Goal: Task Accomplishment & Management: Complete application form

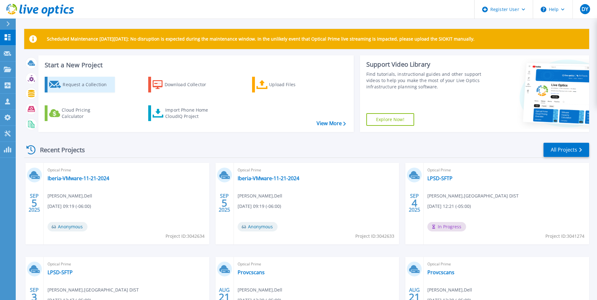
click at [85, 83] on div "Request a Collection" at bounding box center [88, 84] width 50 height 13
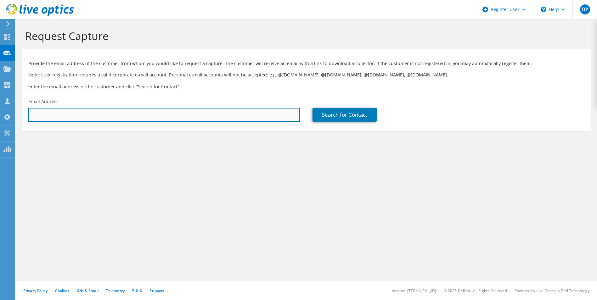
drag, startPoint x: 217, startPoint y: 116, endPoint x: 269, endPoint y: 116, distance: 51.9
click at [217, 116] on input "text" at bounding box center [164, 115] width 272 height 14
paste input "mrainwater@lpsheriff.org"
type input "mrainwater@lpsheriff.org"
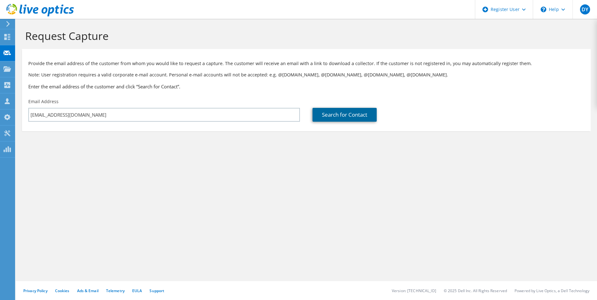
click at [326, 118] on link "Search for Contact" at bounding box center [345, 115] width 64 height 14
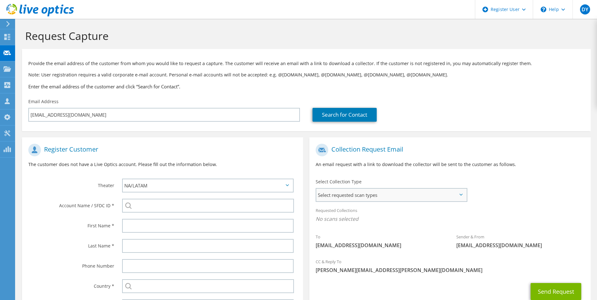
click at [341, 193] on span "Select requested scan types" at bounding box center [391, 195] width 150 height 13
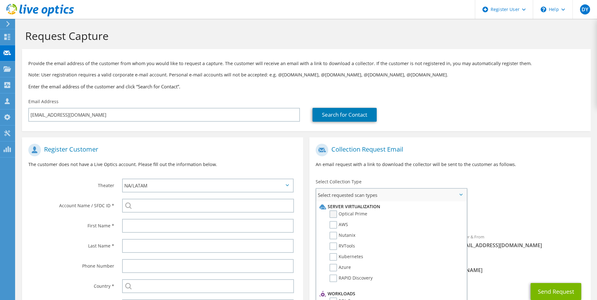
click at [334, 218] on label "Optical Prime" at bounding box center [349, 215] width 38 height 8
click at [0, 0] on input "Optical Prime" at bounding box center [0, 0] width 0 height 0
click at [547, 291] on button "Send Request" at bounding box center [556, 293] width 51 height 17
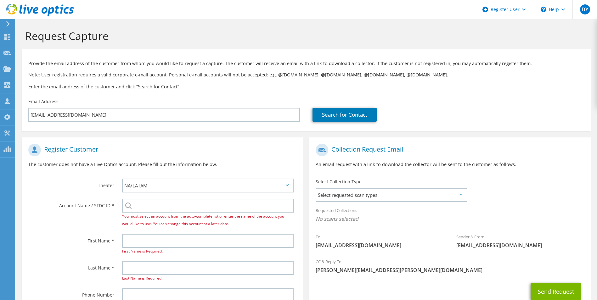
scroll to position [89, 0]
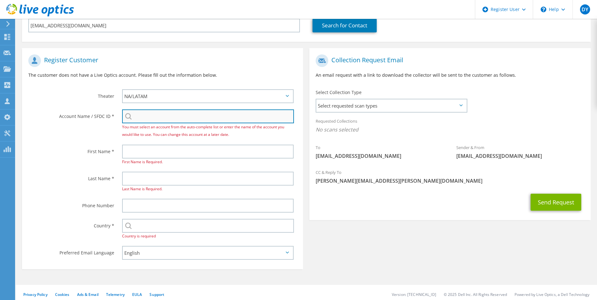
click at [158, 112] on input "search" at bounding box center [208, 117] width 172 height 14
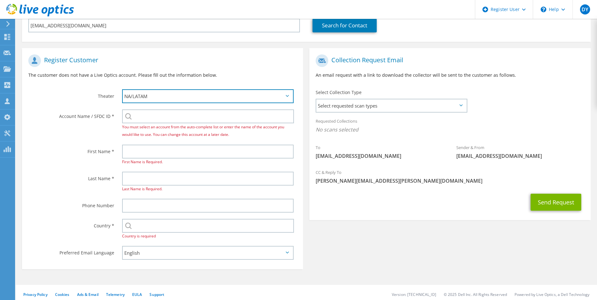
click at [170, 98] on select "APJ EMEA NA/LATAM" at bounding box center [208, 96] width 172 height 14
click at [91, 130] on div "Account Name / SFDC ID * You must select an account from the auto-complete list…" at bounding box center [162, 123] width 281 height 35
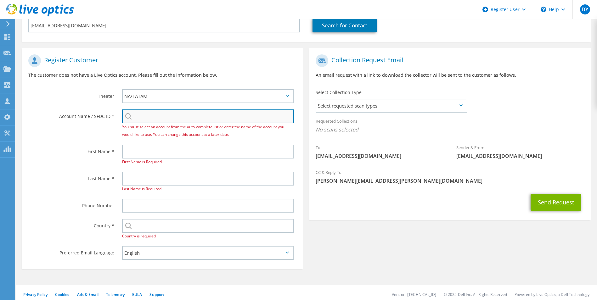
click at [149, 118] on input "search" at bounding box center [208, 117] width 172 height 14
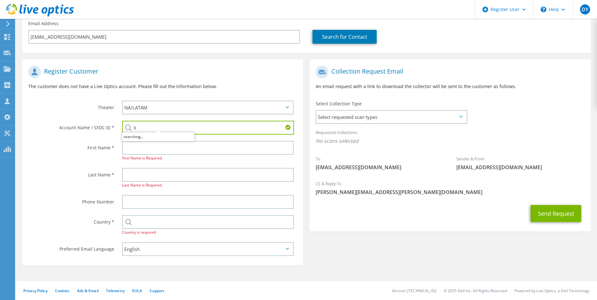
scroll to position [78, 0]
click at [163, 142] on li "LINCOLN PARISH, LOUISIANA : 595727566" at bounding box center [166, 140] width 89 height 8
type input "LINCOLN PARISH, LOUISIANA : 595727566"
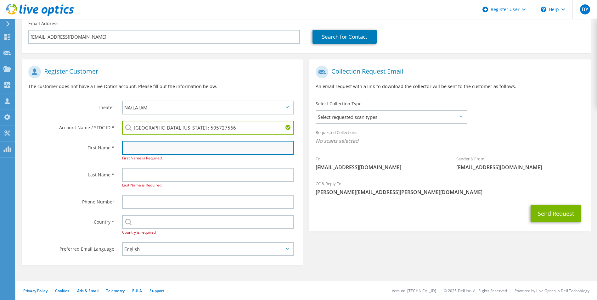
click at [144, 153] on input "text" at bounding box center [208, 148] width 172 height 14
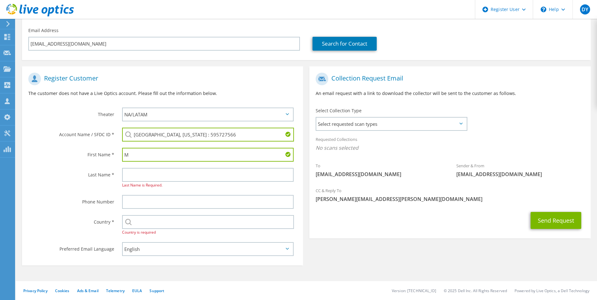
scroll to position [71, 0]
type input "Mike"
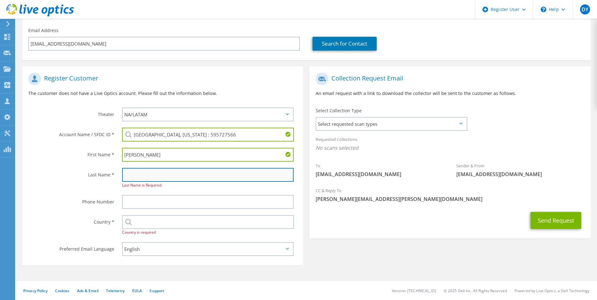
click at [158, 174] on input "text" at bounding box center [208, 175] width 172 height 14
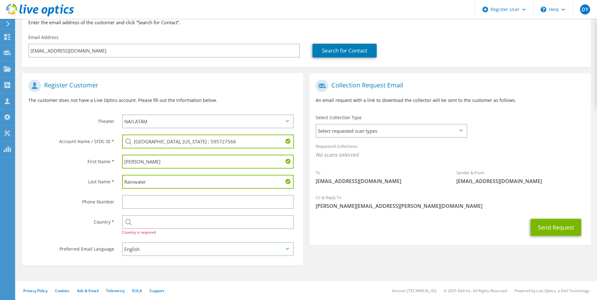
type input "Rainwater"
click at [141, 230] on span "Country is required" at bounding box center [139, 232] width 34 height 5
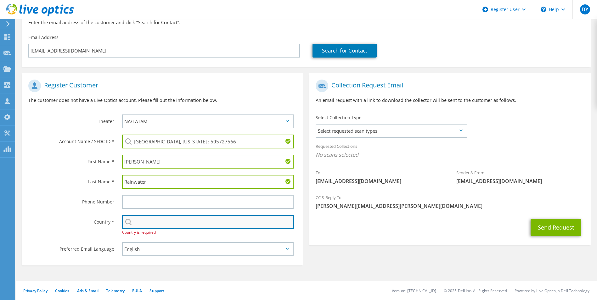
click at [152, 229] on input "text" at bounding box center [208, 222] width 172 height 14
type input "[GEOGRAPHIC_DATA]"
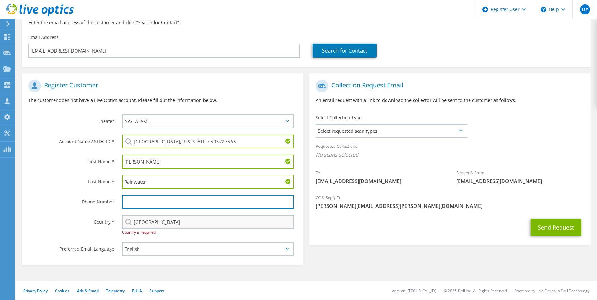
type input "2259169018"
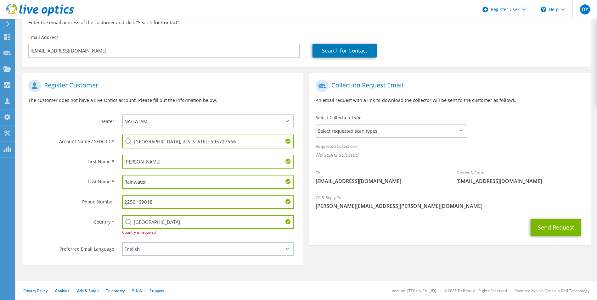
click at [390, 245] on section "Collection Request Email An email request with a link to download the collector…" at bounding box center [449, 159] width 281 height 172
drag, startPoint x: 164, startPoint y: 198, endPoint x: 88, endPoint y: 196, distance: 75.9
click at [88, 196] on div "Phone Number 2259169018" at bounding box center [162, 202] width 281 height 20
click at [448, 255] on div "Register Customer The customer does not have a Live Optics account. Please fill…" at bounding box center [306, 168] width 575 height 202
click at [460, 131] on icon at bounding box center [461, 131] width 3 height 2
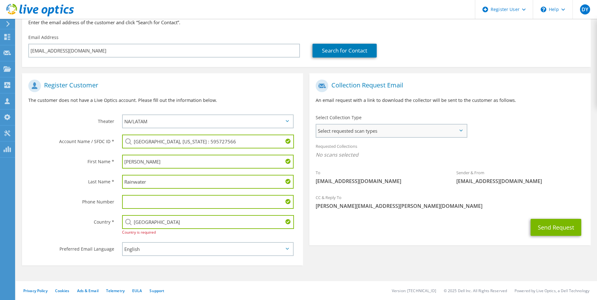
click at [464, 131] on span "Select requested scan types" at bounding box center [391, 131] width 150 height 13
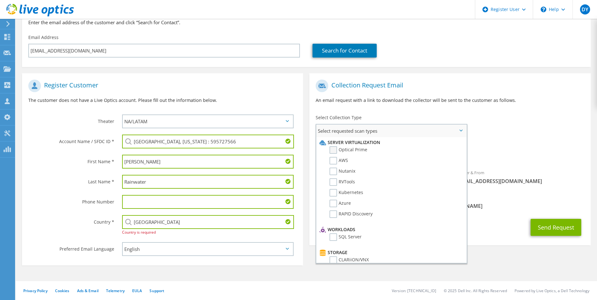
click at [333, 151] on label "Optical Prime" at bounding box center [349, 150] width 38 height 8
click at [0, 0] on input "Optical Prime" at bounding box center [0, 0] width 0 height 0
click at [523, 138] on div "To mrainwater@lpsheriff.org Sender & From liveoptics@liveoptics.com" at bounding box center [449, 134] width 281 height 116
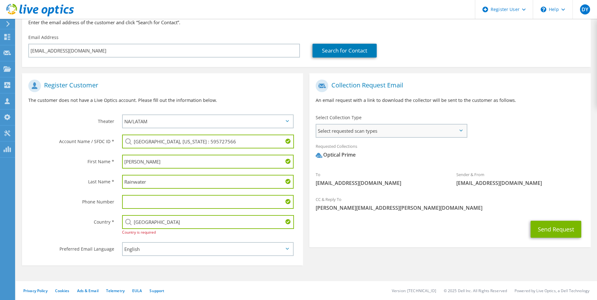
click at [463, 133] on span "Select requested scan types" at bounding box center [391, 131] width 150 height 13
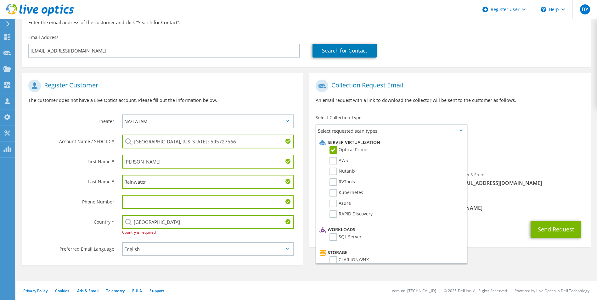
click at [524, 131] on div "To mrainwater@lpsheriff.org Sender & From liveoptics@liveoptics.com" at bounding box center [449, 134] width 281 height 116
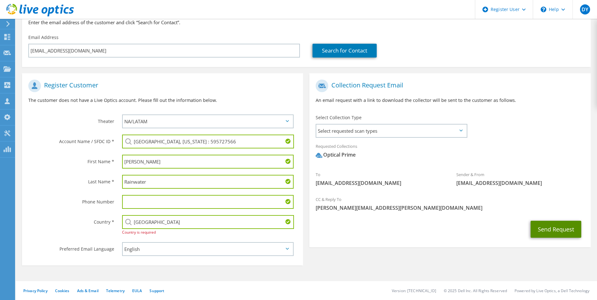
click at [544, 231] on button "Send Request" at bounding box center [556, 229] width 51 height 17
